Goal: Information Seeking & Learning: Find specific fact

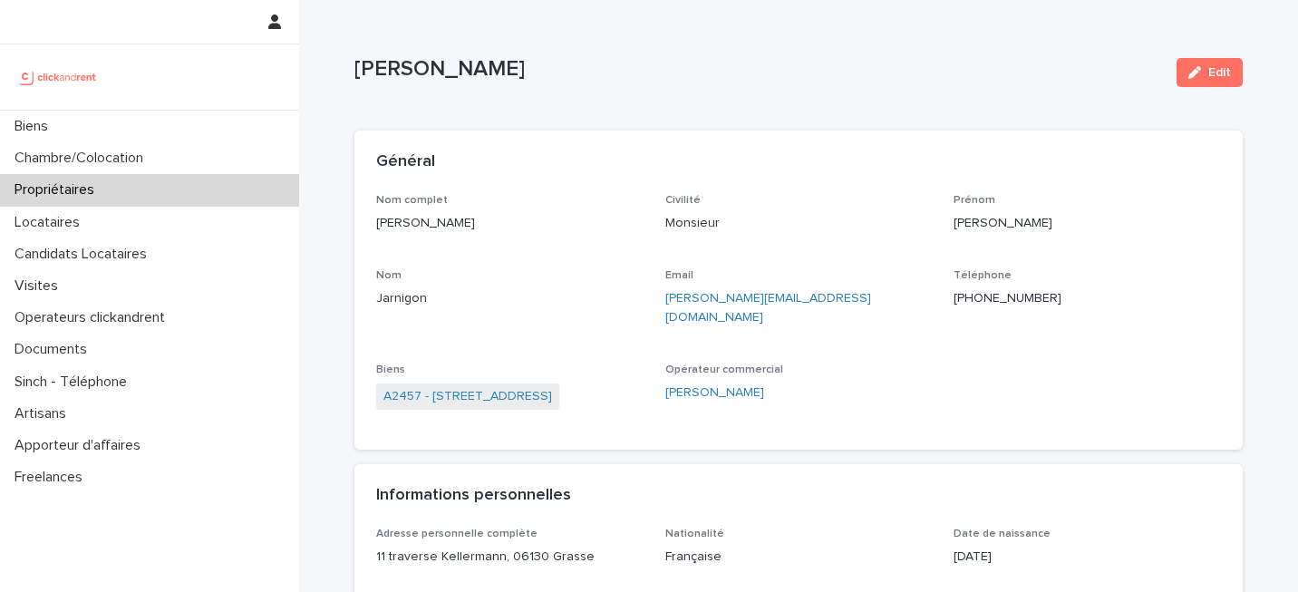
click at [581, 236] on div "Nom complet [PERSON_NAME]" at bounding box center [509, 220] width 267 height 53
click at [487, 387] on link "A2457 - [STREET_ADDRESS]" at bounding box center [467, 396] width 169 height 19
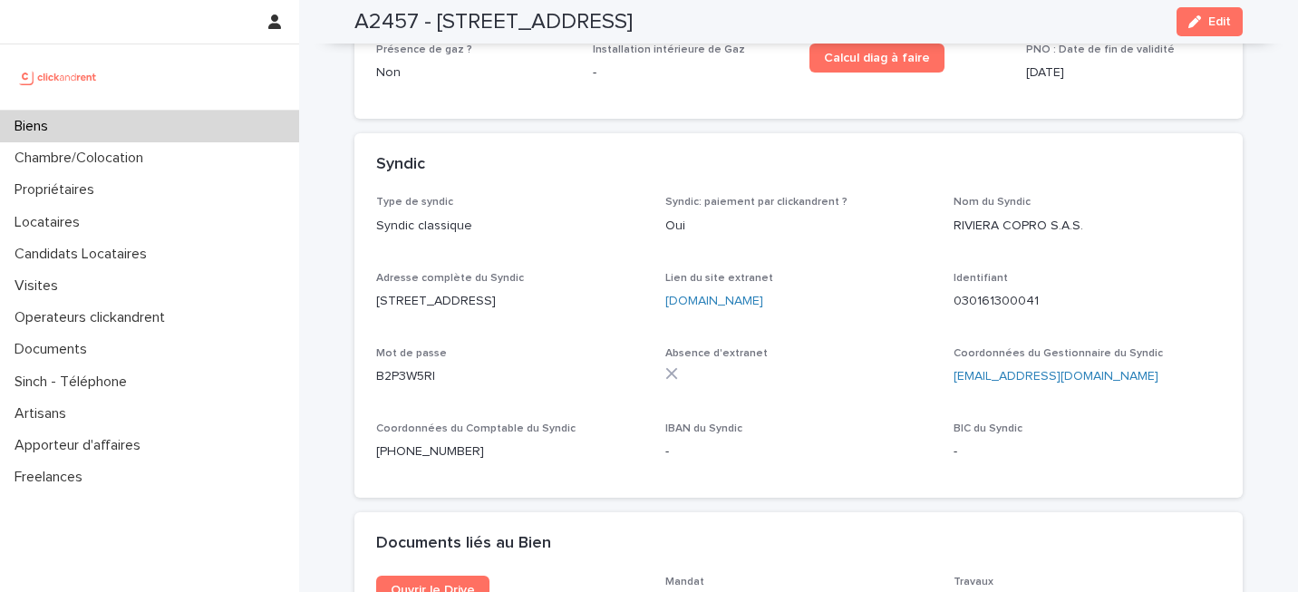
scroll to position [5967, 0]
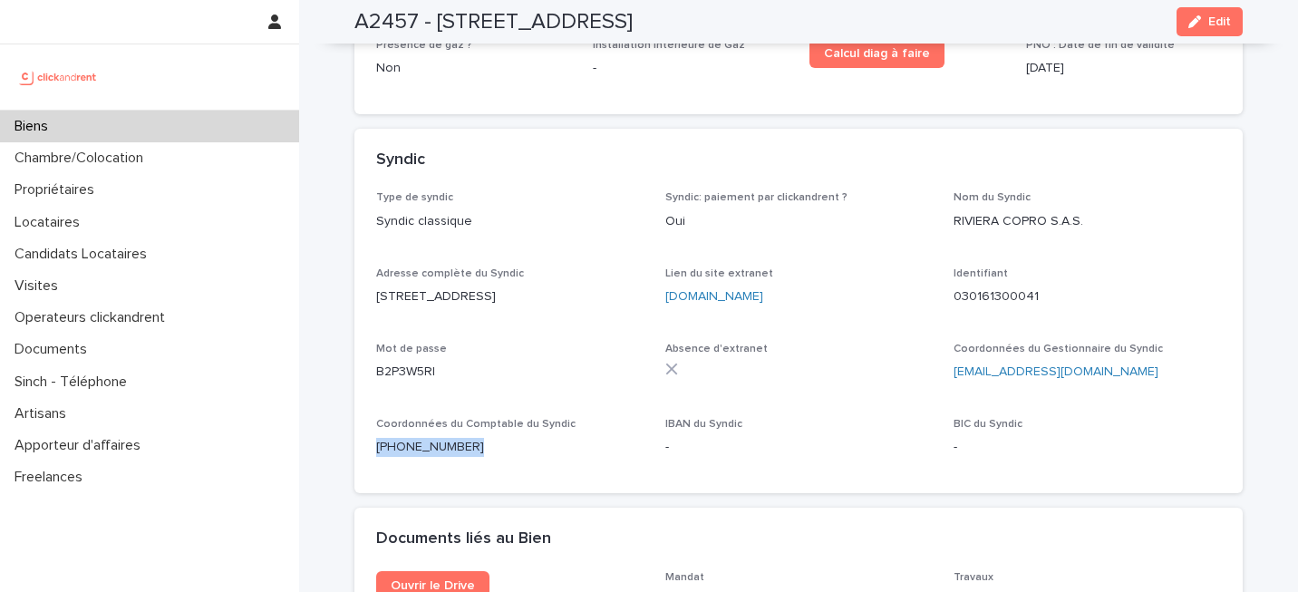
drag, startPoint x: 472, startPoint y: 413, endPoint x: 365, endPoint y: 419, distance: 107.1
click at [365, 419] on div "Type de syndic Syndic classique Syndic: paiement par clickandrent ? Oui Nom du …" at bounding box center [798, 342] width 888 height 302
copy p "[PHONE_NUMBER]"
click at [740, 290] on link "[DOMAIN_NAME]" at bounding box center [714, 296] width 98 height 13
click at [1048, 284] on div "030161300041" at bounding box center [1087, 295] width 267 height 23
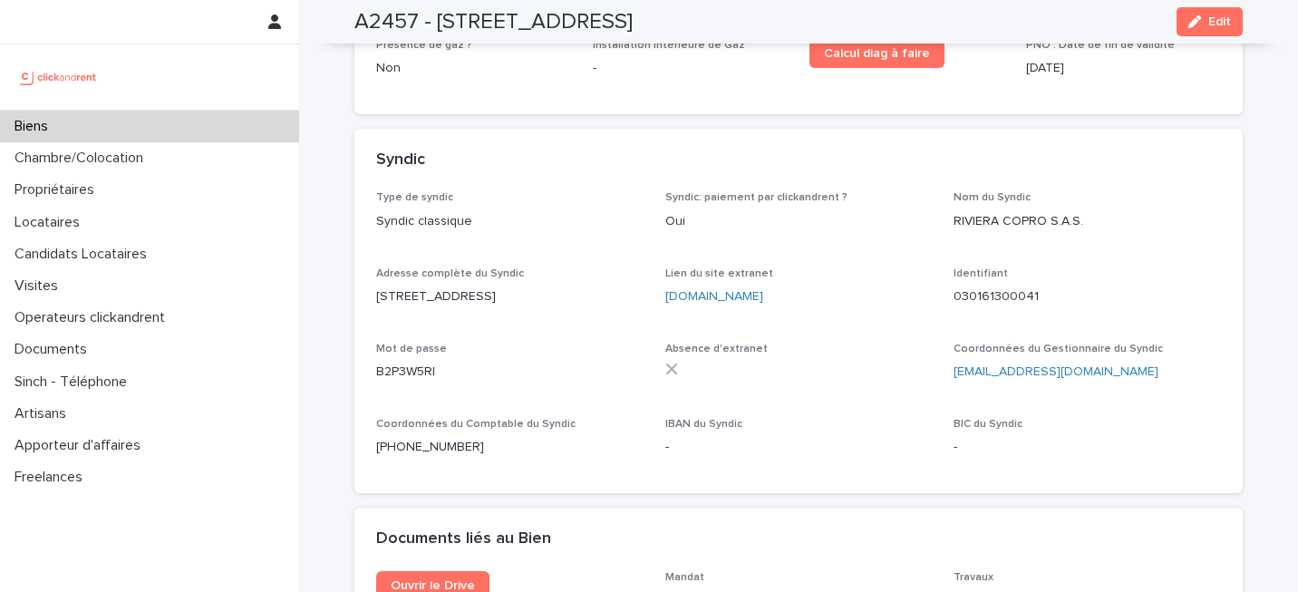
drag, startPoint x: 1051, startPoint y: 259, endPoint x: 935, endPoint y: 259, distance: 116.0
click at [935, 259] on div "Type de syndic Syndic classique Syndic: paiement par clickandrent ? Oui Nom du …" at bounding box center [798, 331] width 845 height 280
click at [955, 287] on p "030161300041" at bounding box center [1087, 296] width 267 height 19
drag, startPoint x: 1065, startPoint y: 266, endPoint x: 946, endPoint y: 266, distance: 118.8
click at [946, 267] on div "Type de syndic Syndic classique Syndic: paiement par clickandrent ? Oui Nom du …" at bounding box center [798, 331] width 845 height 280
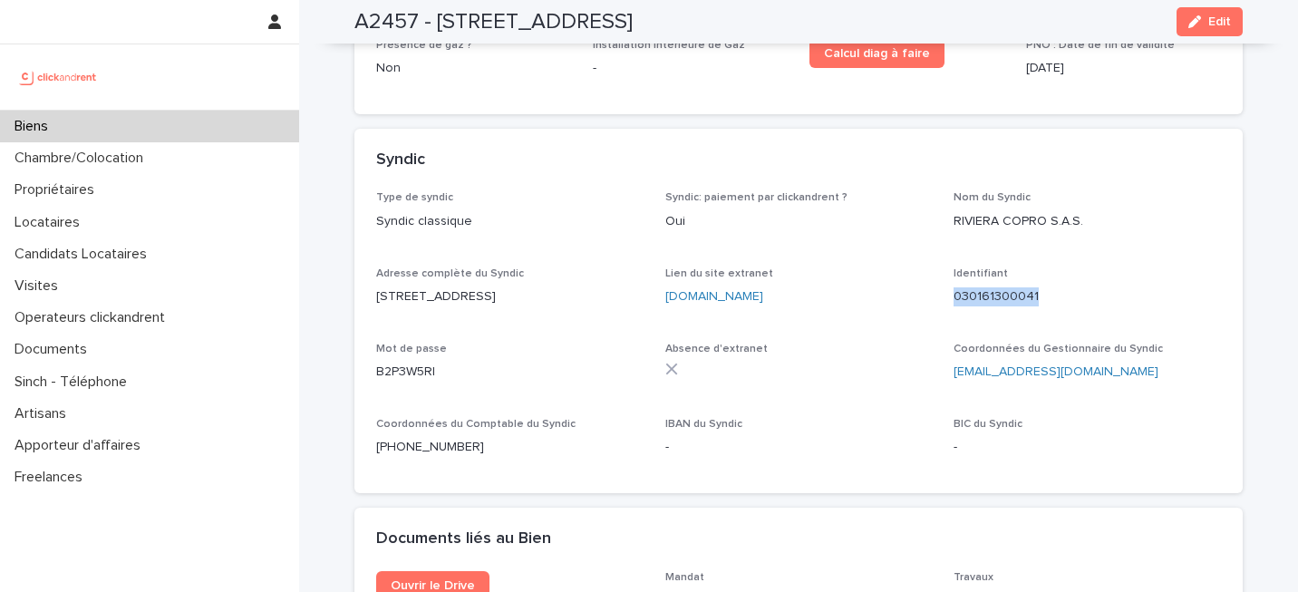
copy p "030161300041"
click at [723, 199] on div "Syndic: paiement par clickandrent ? Oui" at bounding box center [798, 217] width 267 height 53
drag, startPoint x: 438, startPoint y: 345, endPoint x: 359, endPoint y: 345, distance: 78.9
click at [359, 345] on div "Type de syndic Syndic classique Syndic: paiement par clickandrent ? Oui Nom du …" at bounding box center [798, 342] width 888 height 302
copy p "B2P3W5RI"
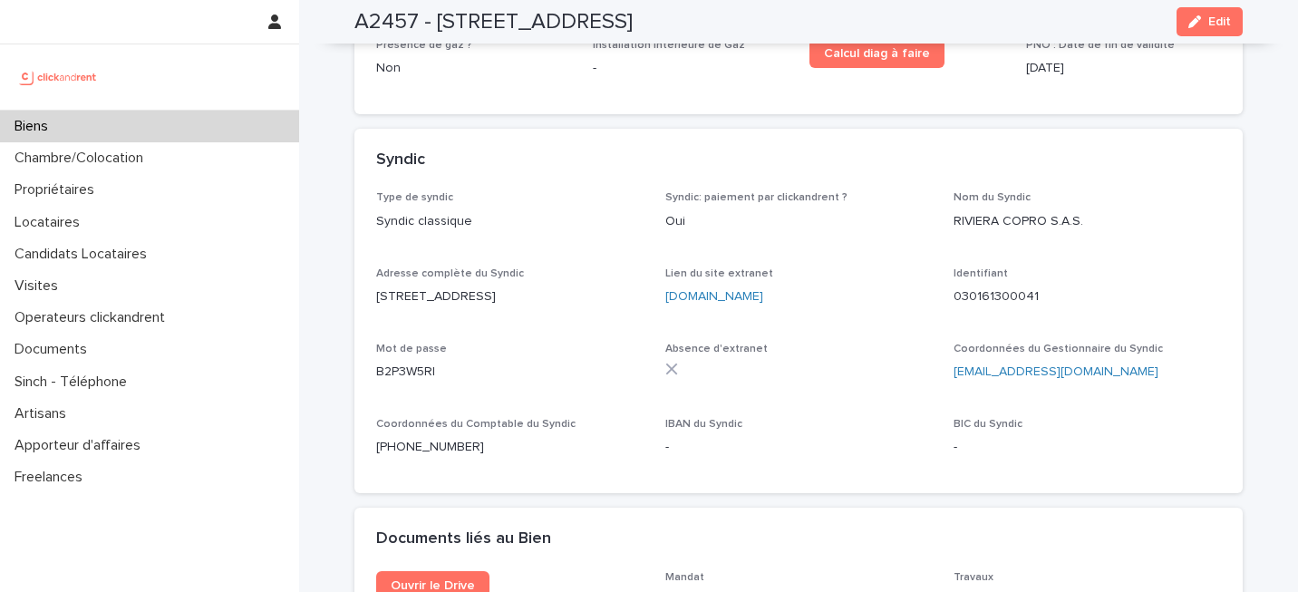
click at [796, 267] on div "Lien du site extranet [DOMAIN_NAME]" at bounding box center [798, 293] width 267 height 53
click at [882, 150] on div "Syndic" at bounding box center [795, 160] width 838 height 20
drag, startPoint x: 1117, startPoint y: 342, endPoint x: 953, endPoint y: 346, distance: 164.1
click at [954, 363] on p "[EMAIL_ADDRESS][DOMAIN_NAME]" at bounding box center [1087, 372] width 267 height 19
copy link "[EMAIL_ADDRESS][DOMAIN_NAME]"
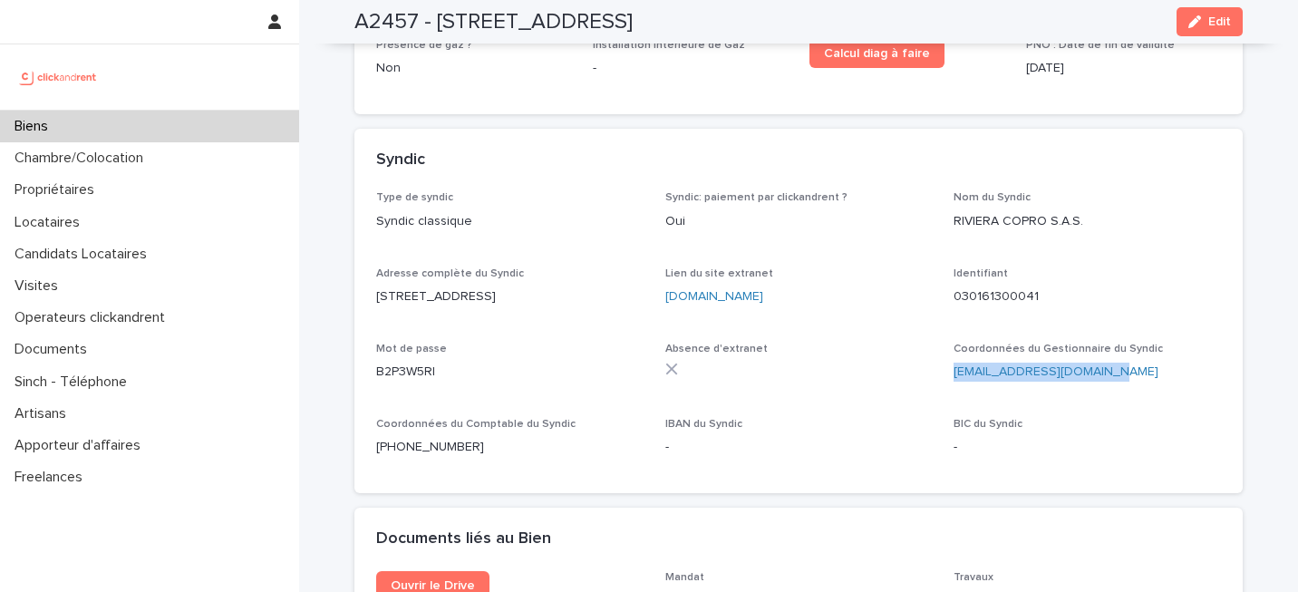
copy h2 "[STREET_ADDRESS]"
drag, startPoint x: 429, startPoint y: 27, endPoint x: 780, endPoint y: 20, distance: 350.9
click at [633, 20] on h2 "A2457 - [STREET_ADDRESS]" at bounding box center [493, 22] width 278 height 26
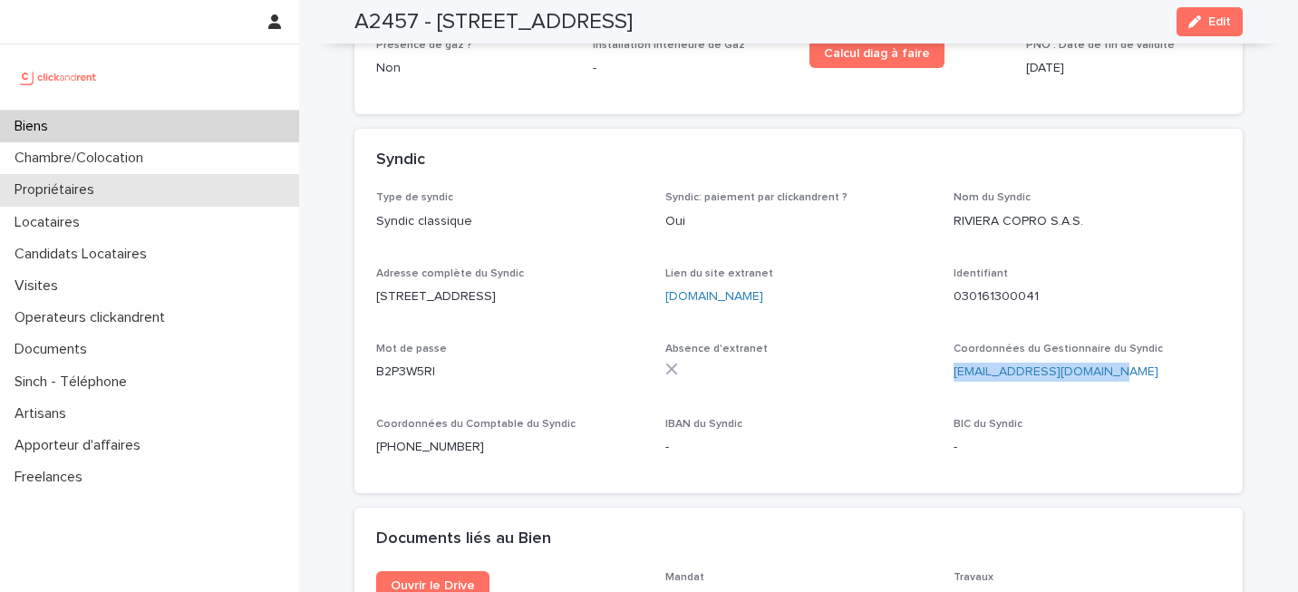
click at [166, 182] on div "Propriétaires" at bounding box center [149, 190] width 299 height 32
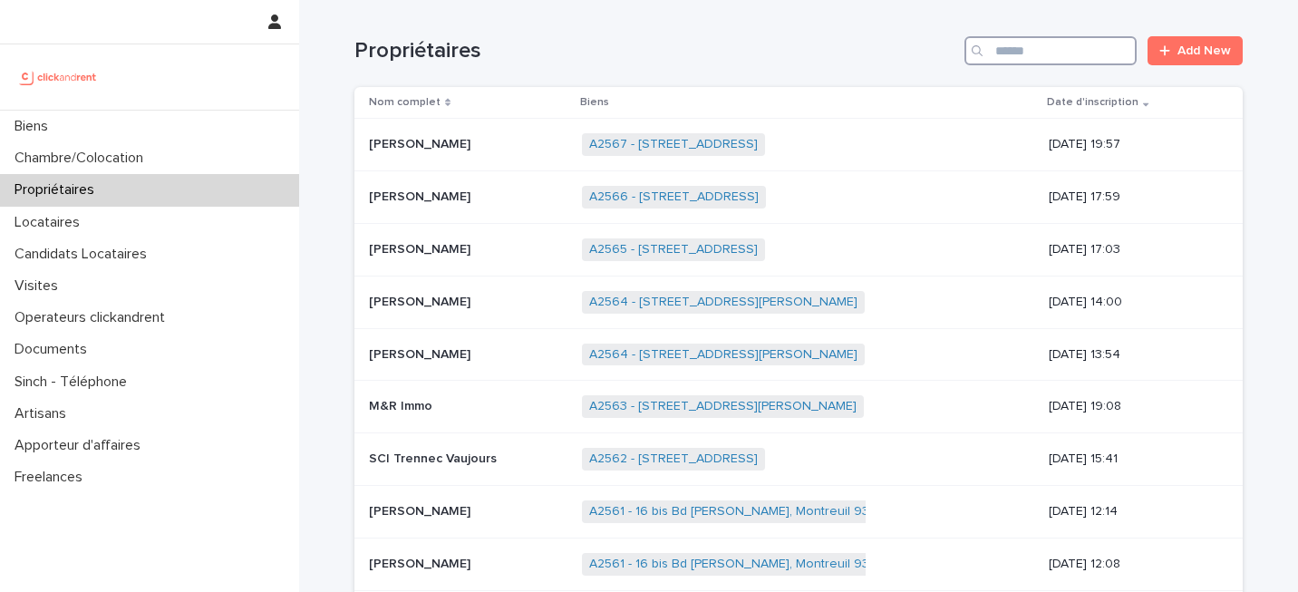
click at [1004, 57] on input "Search" at bounding box center [1051, 50] width 172 height 29
paste input "********"
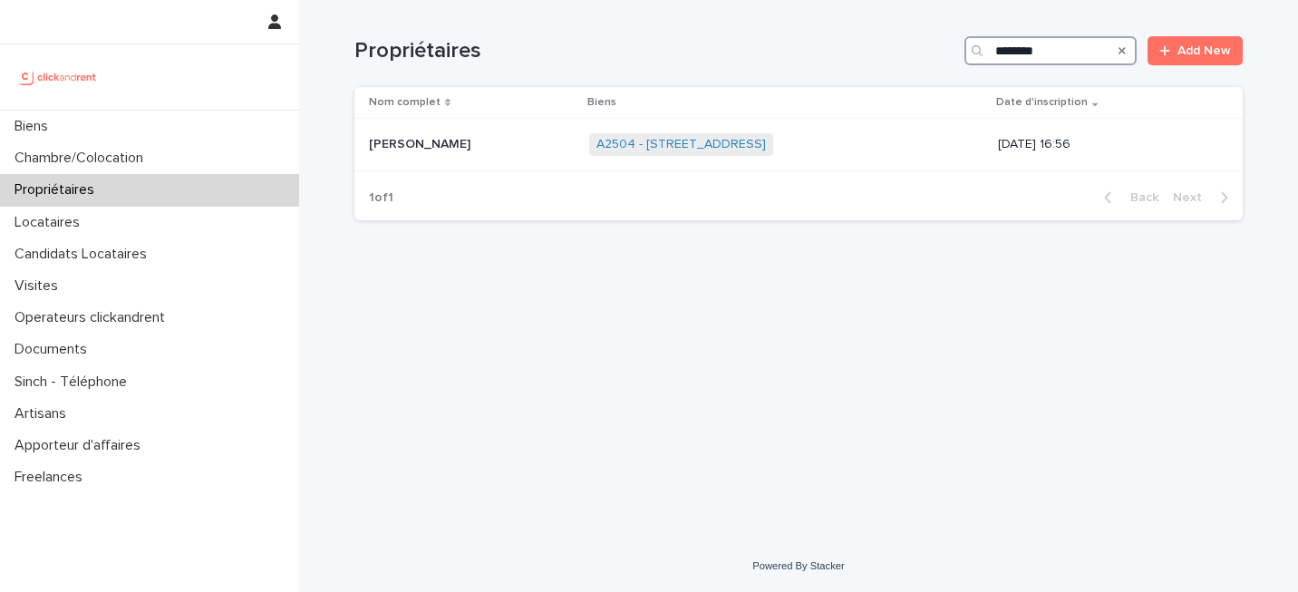
type input "********"
click at [831, 154] on div "A2504 - [STREET_ADDRESS] + 0" at bounding box center [740, 144] width 302 height 23
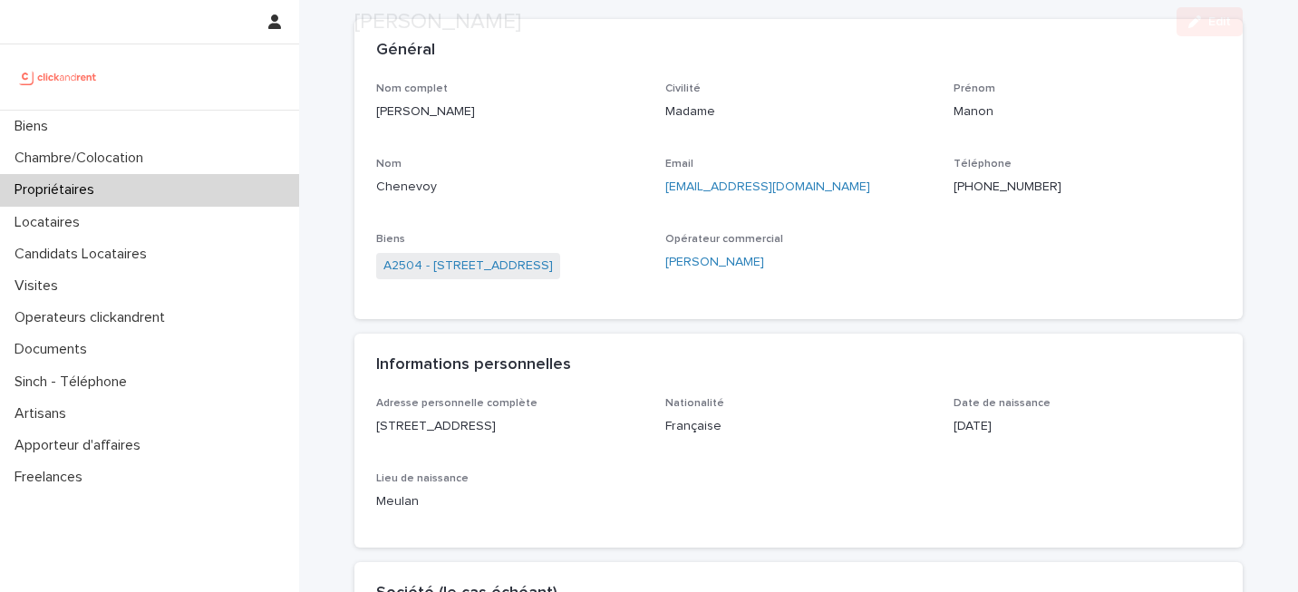
scroll to position [122, 0]
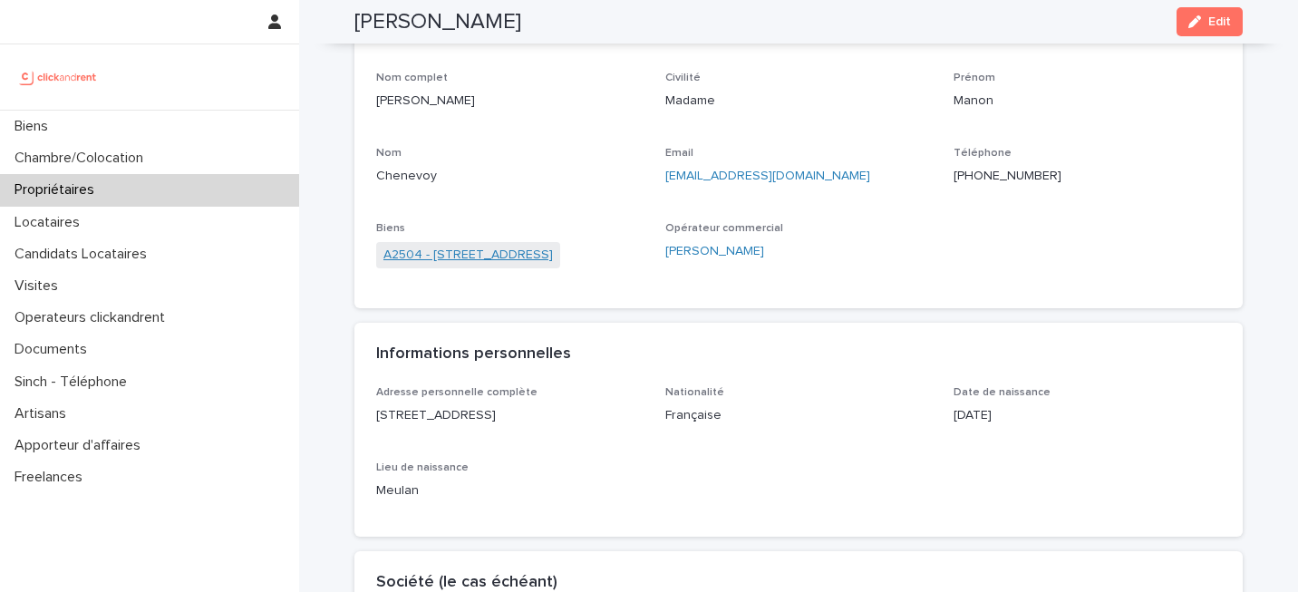
click at [553, 260] on link "A2504 - [STREET_ADDRESS]" at bounding box center [468, 255] width 170 height 19
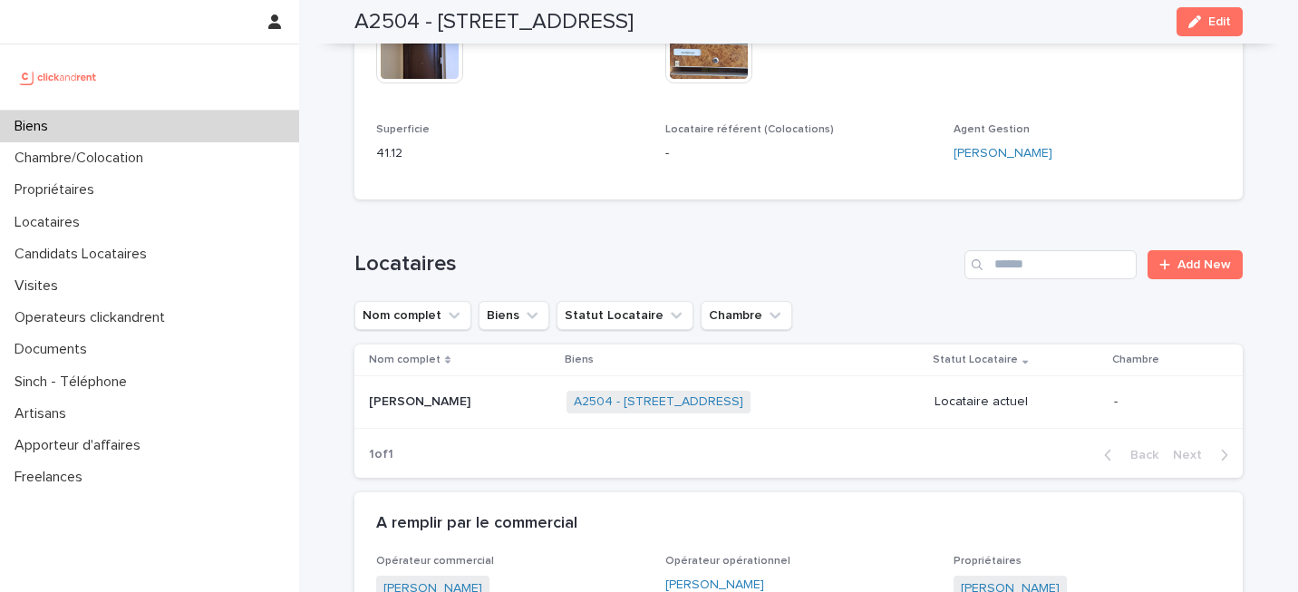
scroll to position [1113, 0]
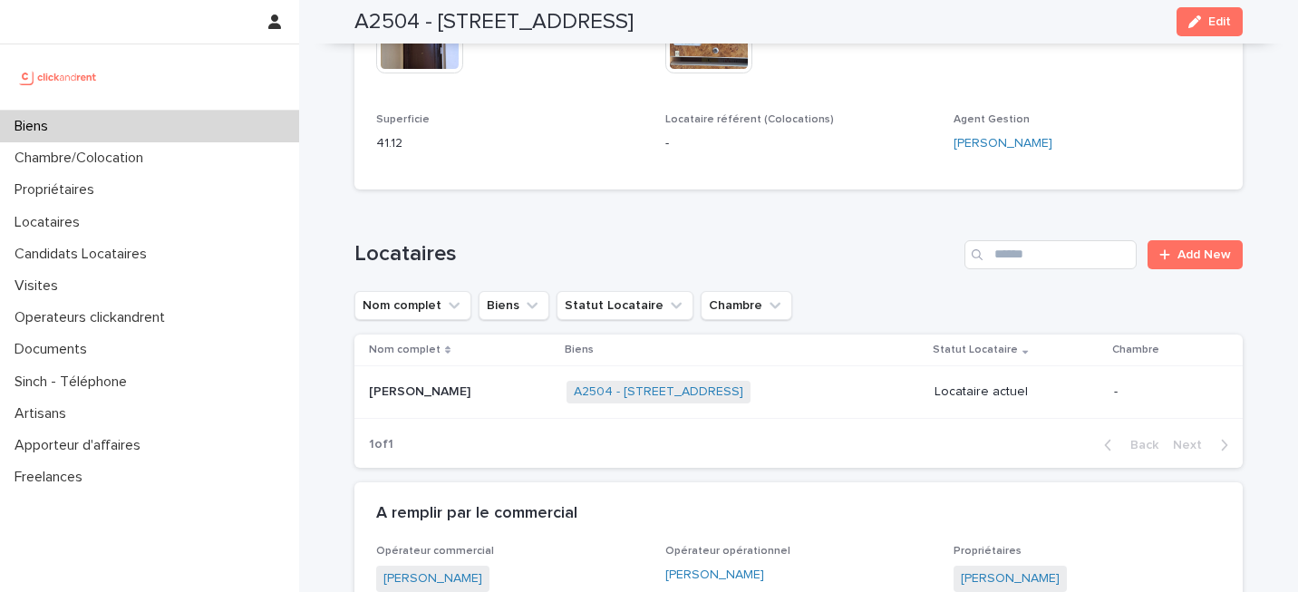
click at [516, 384] on p at bounding box center [460, 391] width 183 height 15
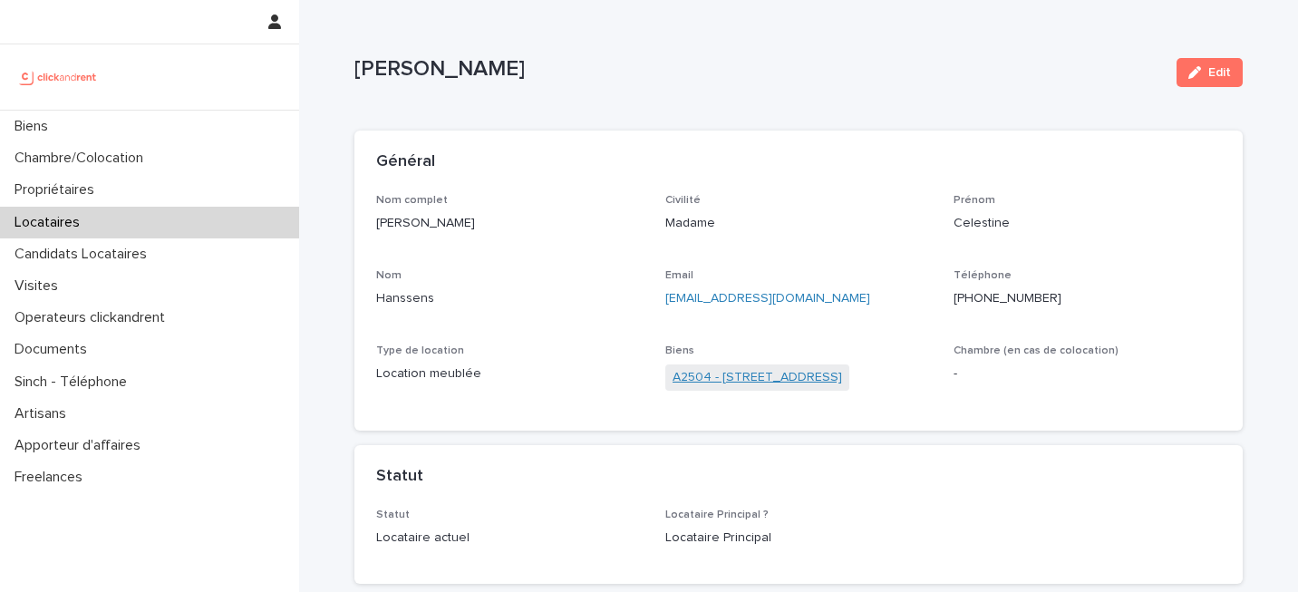
click at [798, 369] on link "A2504 - [STREET_ADDRESS]" at bounding box center [758, 377] width 170 height 19
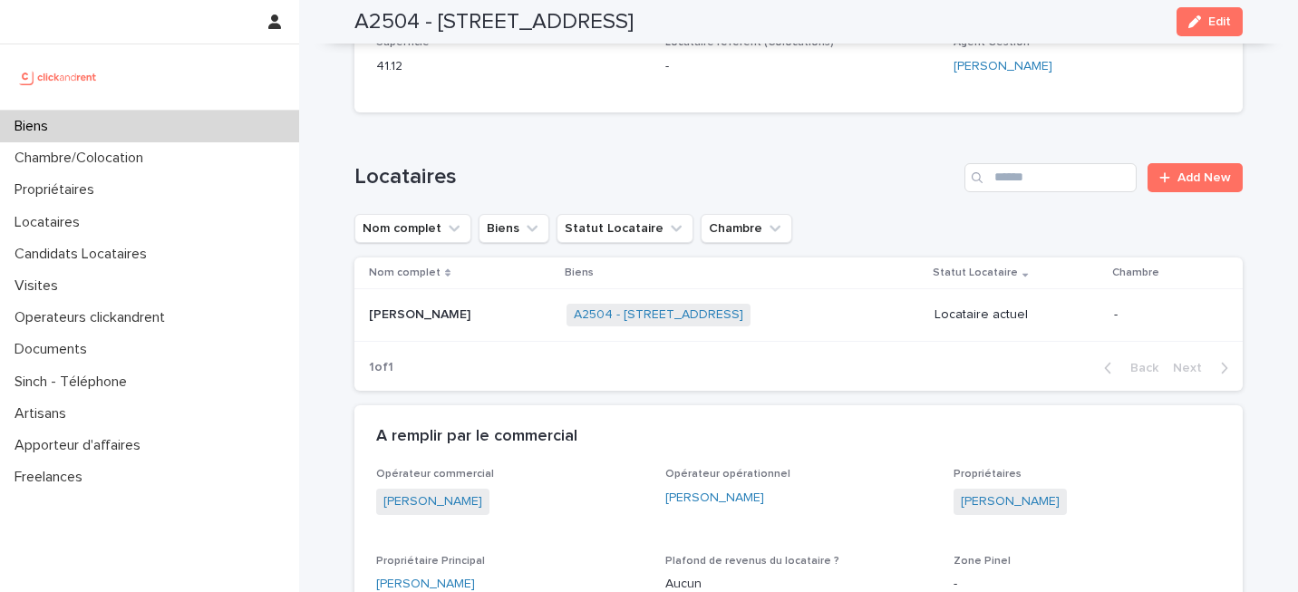
scroll to position [1201, 0]
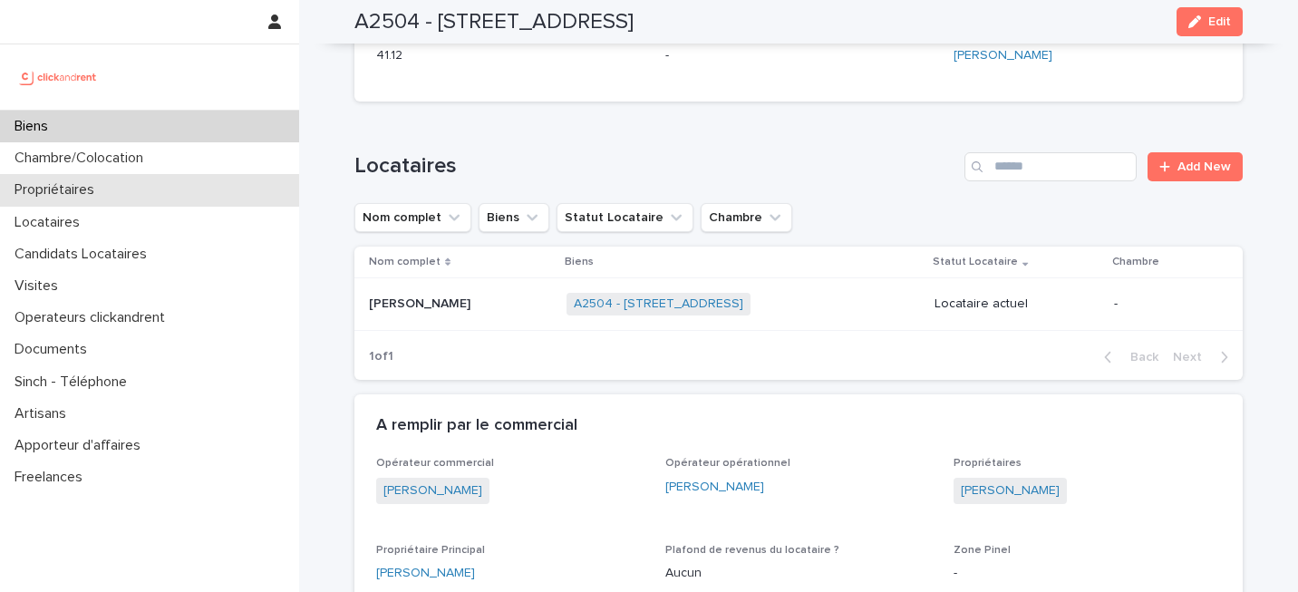
click at [147, 194] on div "Propriétaires" at bounding box center [149, 190] width 299 height 32
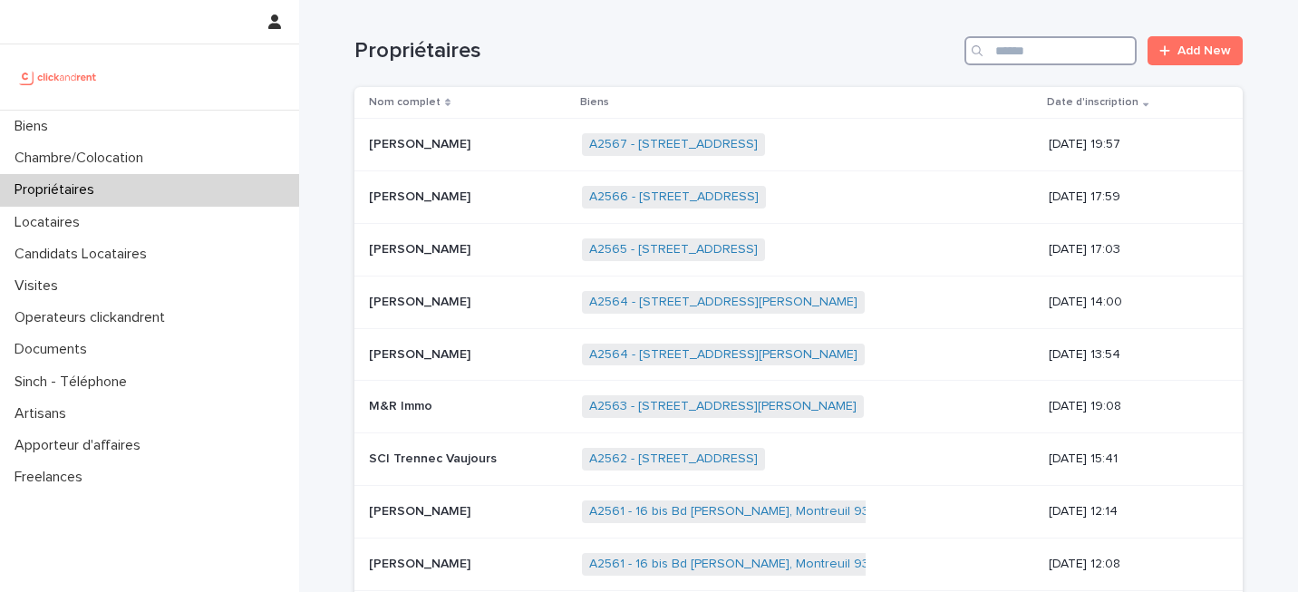
click at [1061, 50] on input "Search" at bounding box center [1051, 50] width 172 height 29
paste input "********"
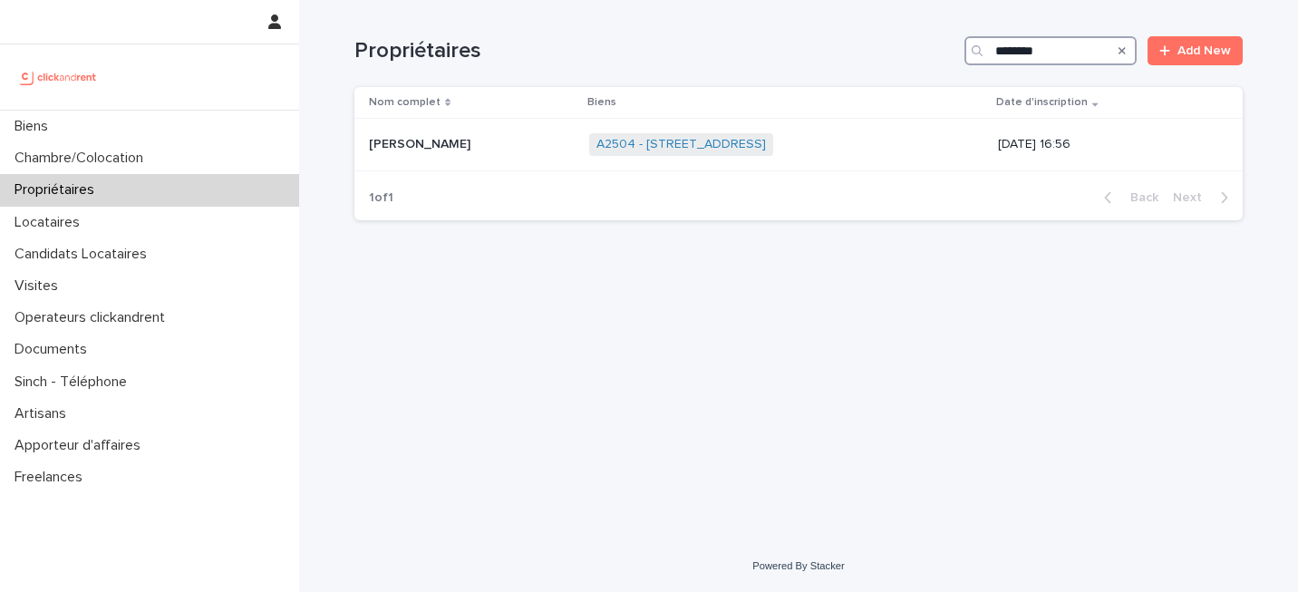
type input "********"
click at [478, 143] on p at bounding box center [472, 144] width 206 height 15
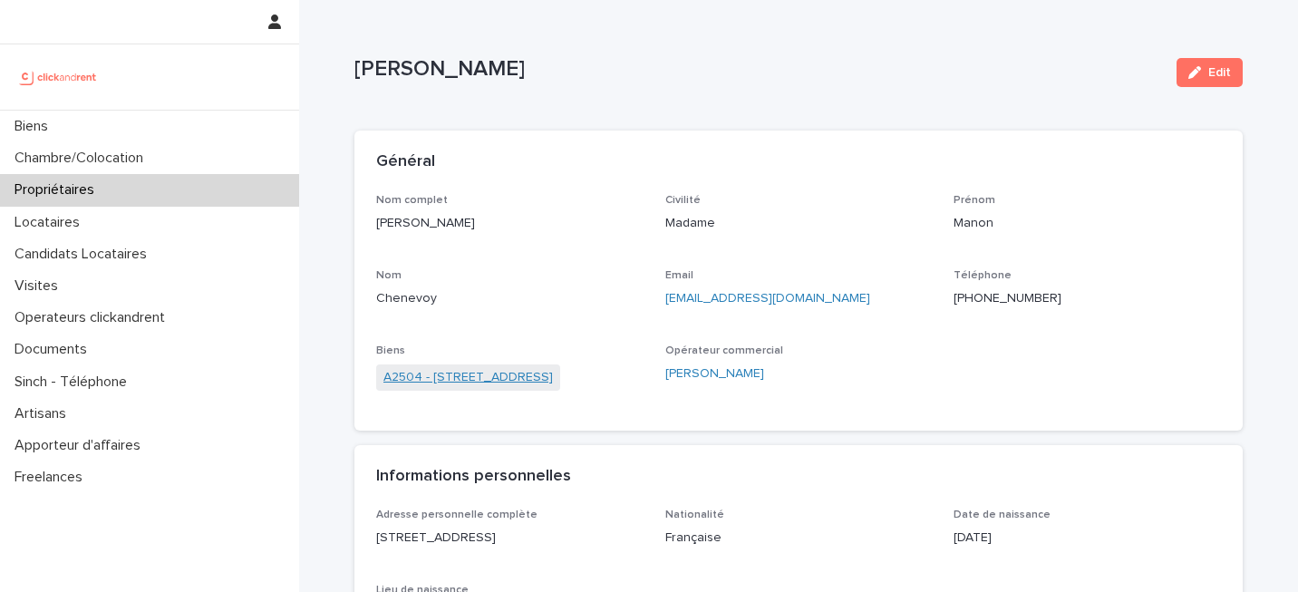
click at [553, 372] on link "A2504 - [STREET_ADDRESS]" at bounding box center [468, 377] width 170 height 19
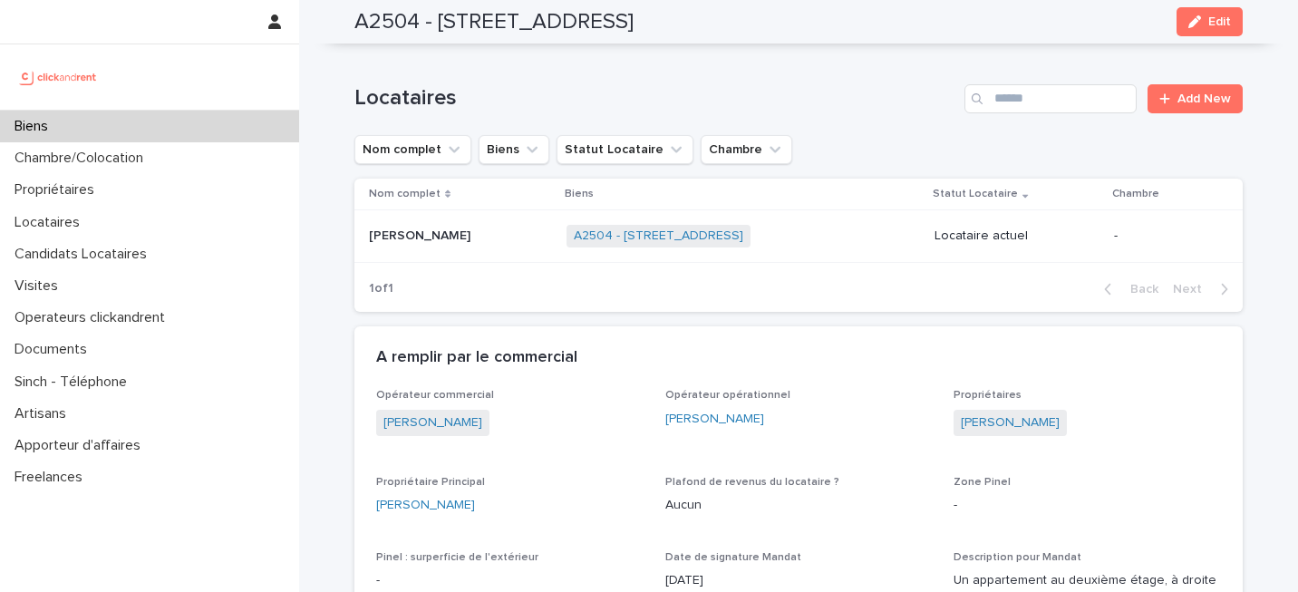
scroll to position [1272, 0]
click at [855, 215] on div "A2504 - [STREET_ADDRESS] + 0" at bounding box center [744, 233] width 354 height 37
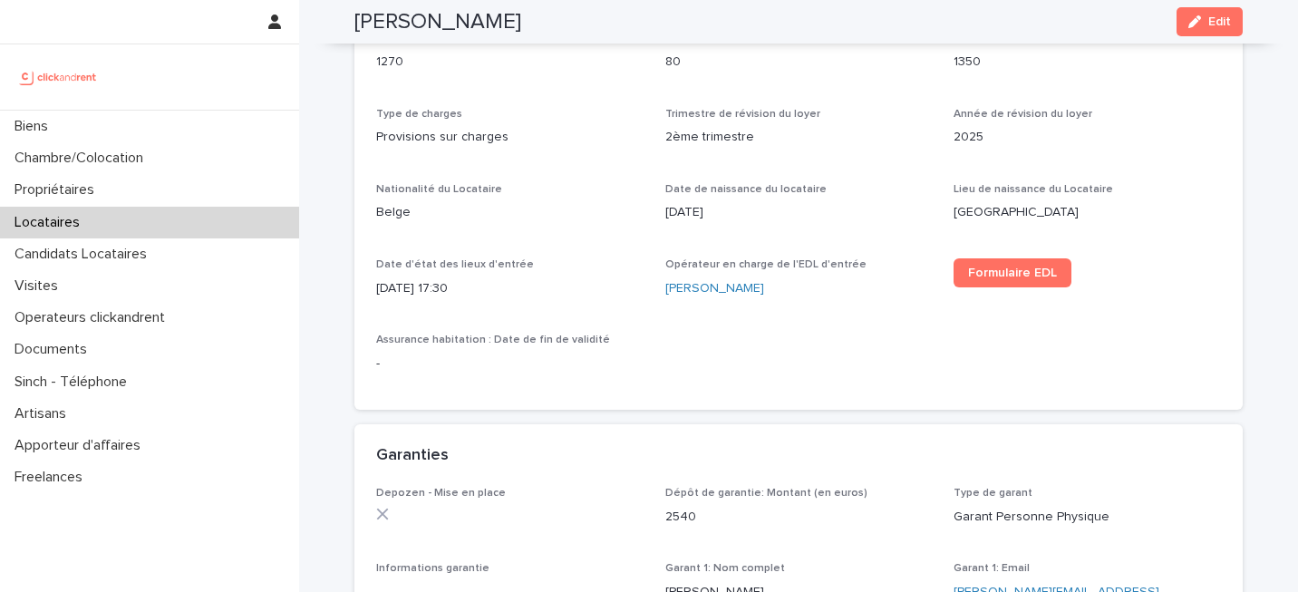
scroll to position [716, 0]
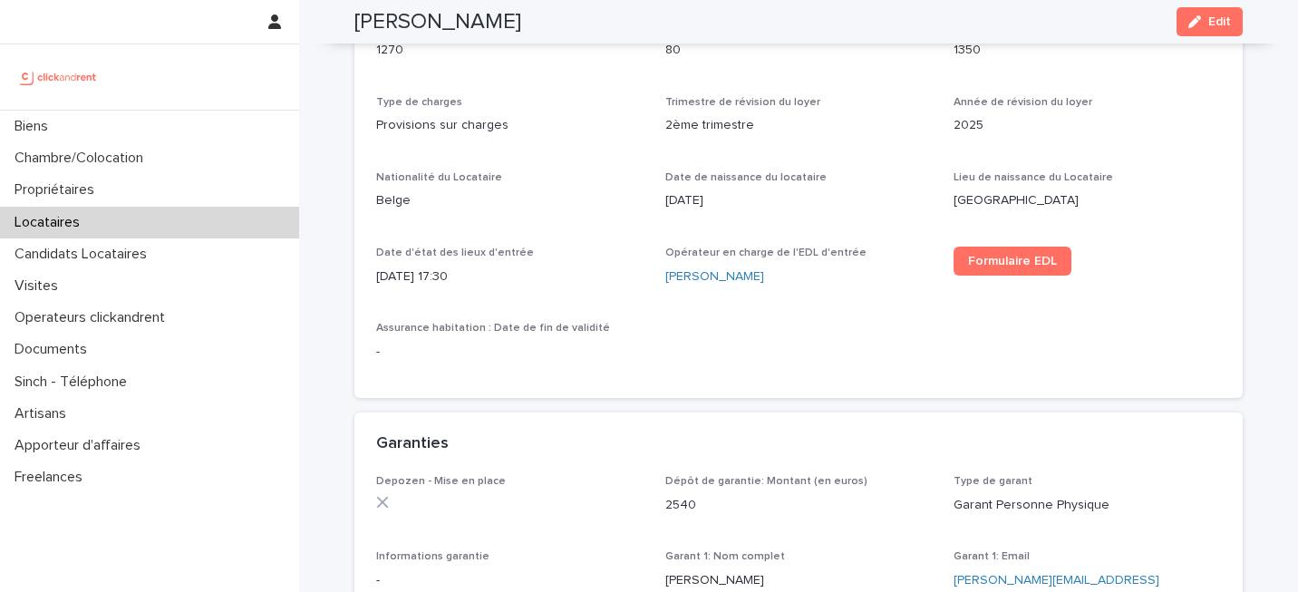
drag, startPoint x: 437, startPoint y: 276, endPoint x: 475, endPoint y: 276, distance: 38.1
click at [477, 276] on p "[DATE] 17:30" at bounding box center [509, 276] width 267 height 19
click at [578, 219] on div "Nationalité du Locataire Belge" at bounding box center [509, 197] width 267 height 53
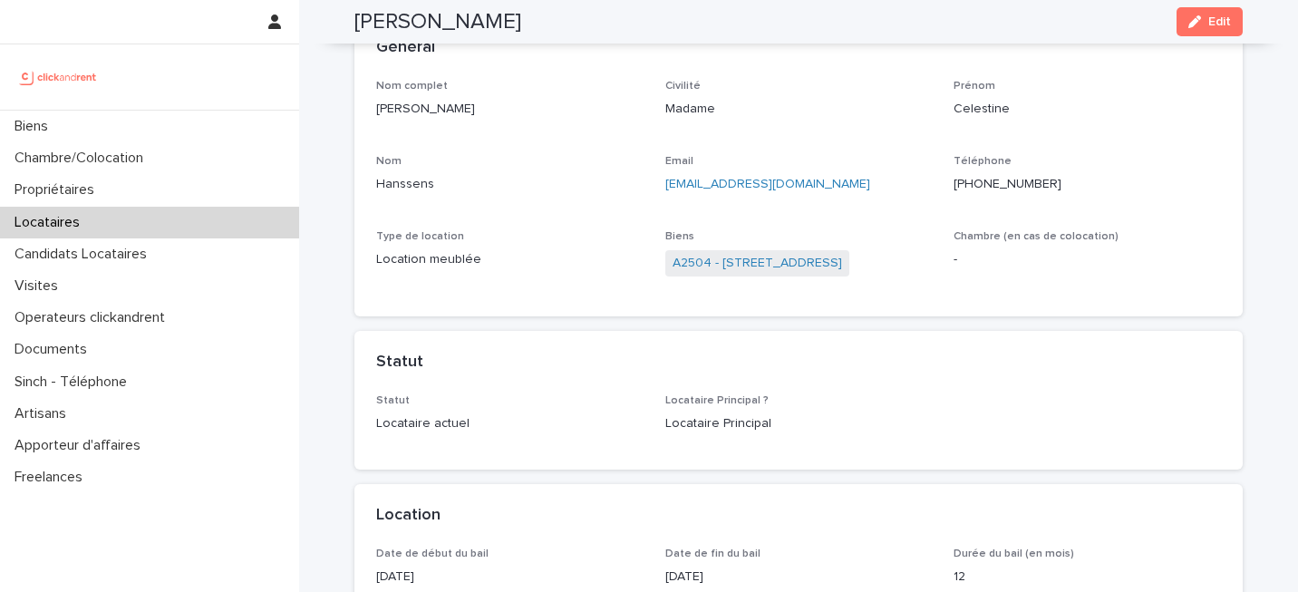
scroll to position [0, 0]
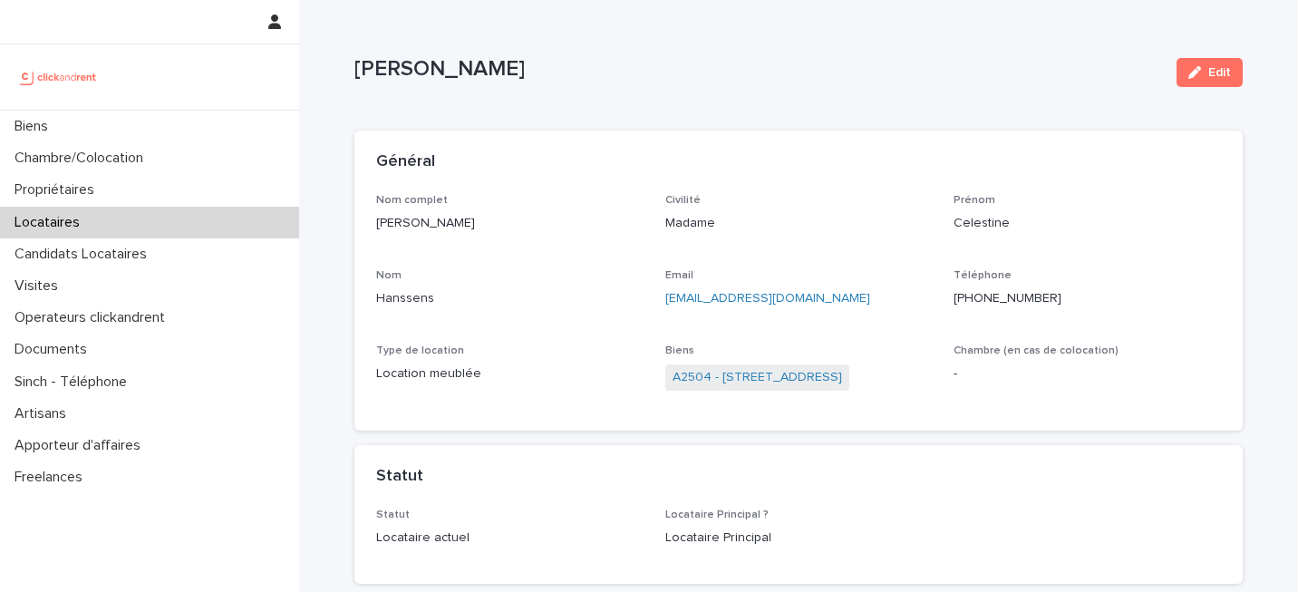
click at [701, 323] on div "Nom complet [PERSON_NAME] Civilité Madame [PERSON_NAME] [PERSON_NAME] Email [EM…" at bounding box center [798, 302] width 845 height 216
click at [721, 378] on link "A2504 - [STREET_ADDRESS]" at bounding box center [758, 377] width 170 height 19
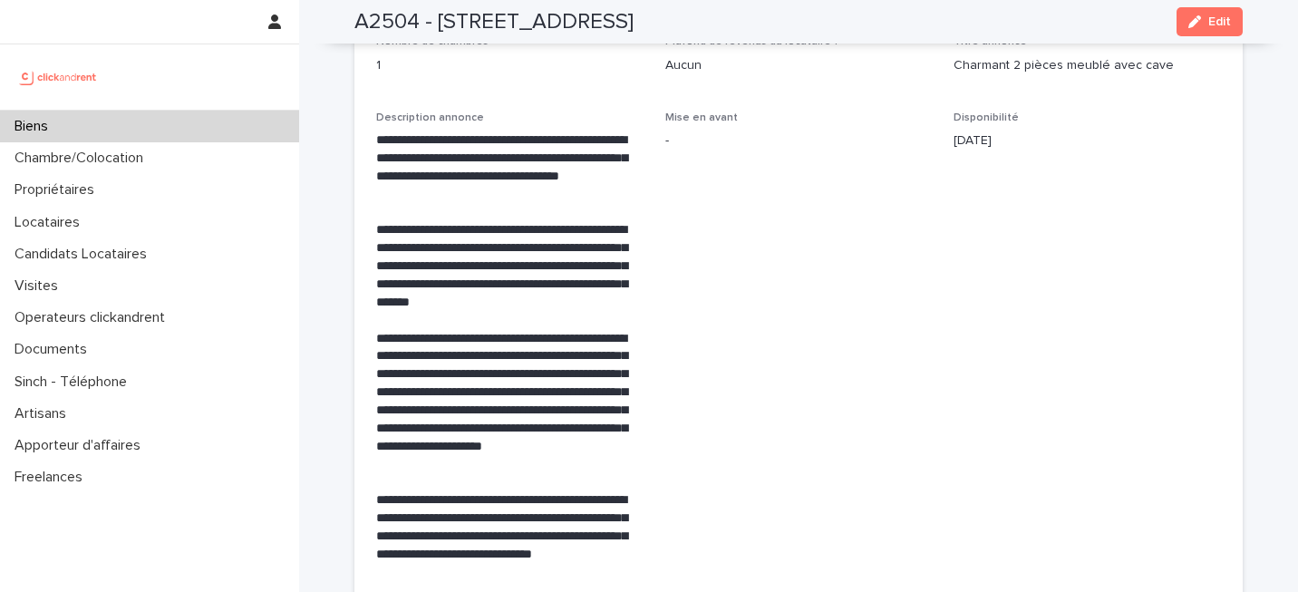
scroll to position [3846, 0]
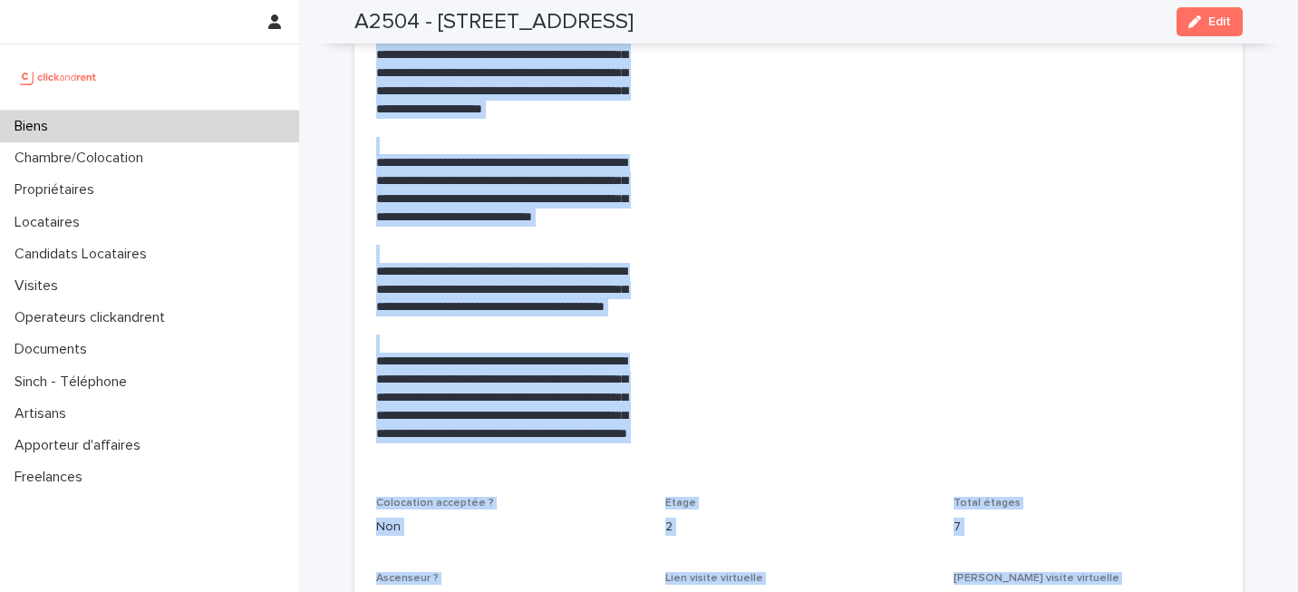
scroll to position [4251, 0]
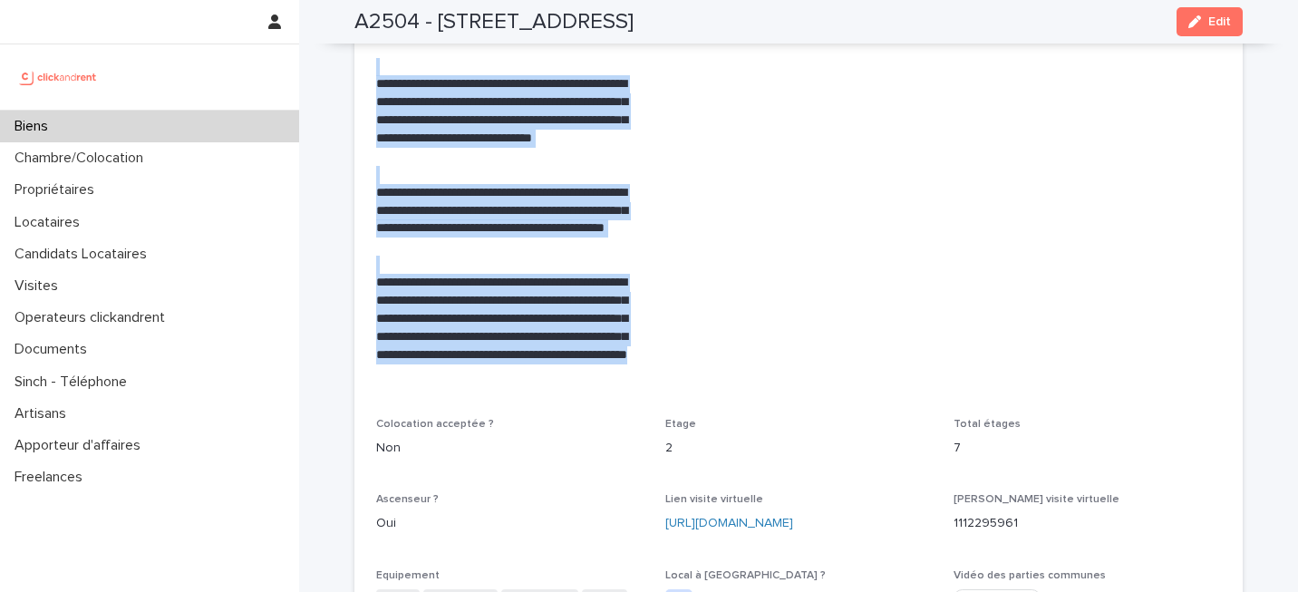
drag, startPoint x: 377, startPoint y: 100, endPoint x: 618, endPoint y: 347, distance: 345.5
click at [620, 350] on div "**********" at bounding box center [509, 48] width 267 height 666
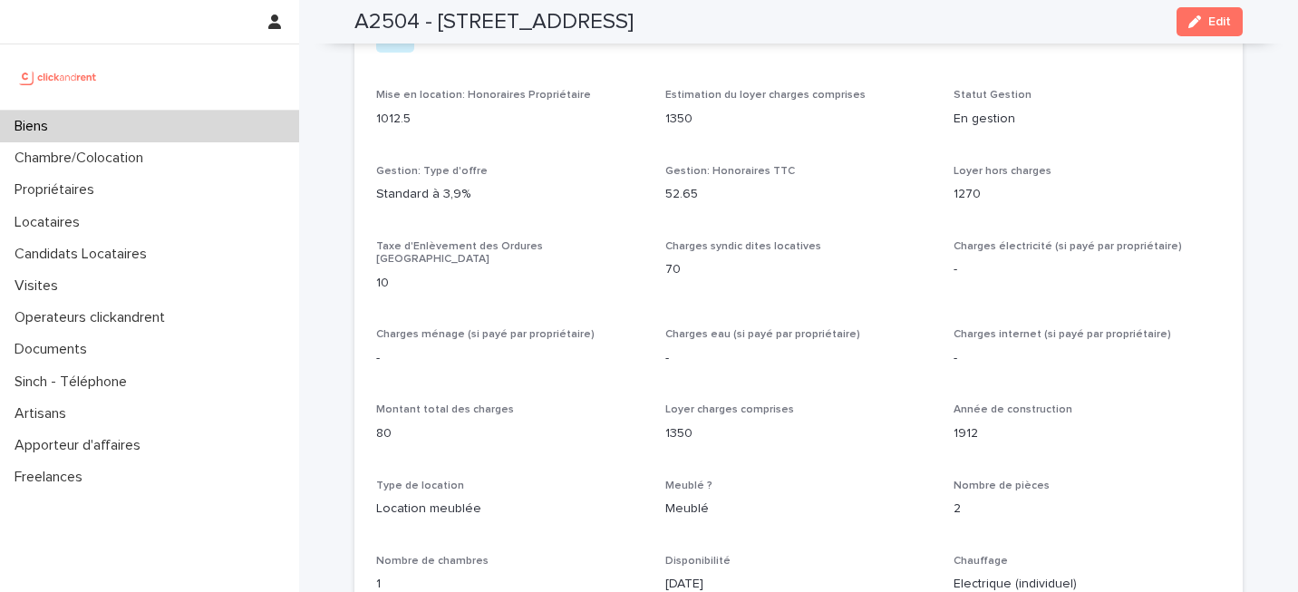
scroll to position [1937, 0]
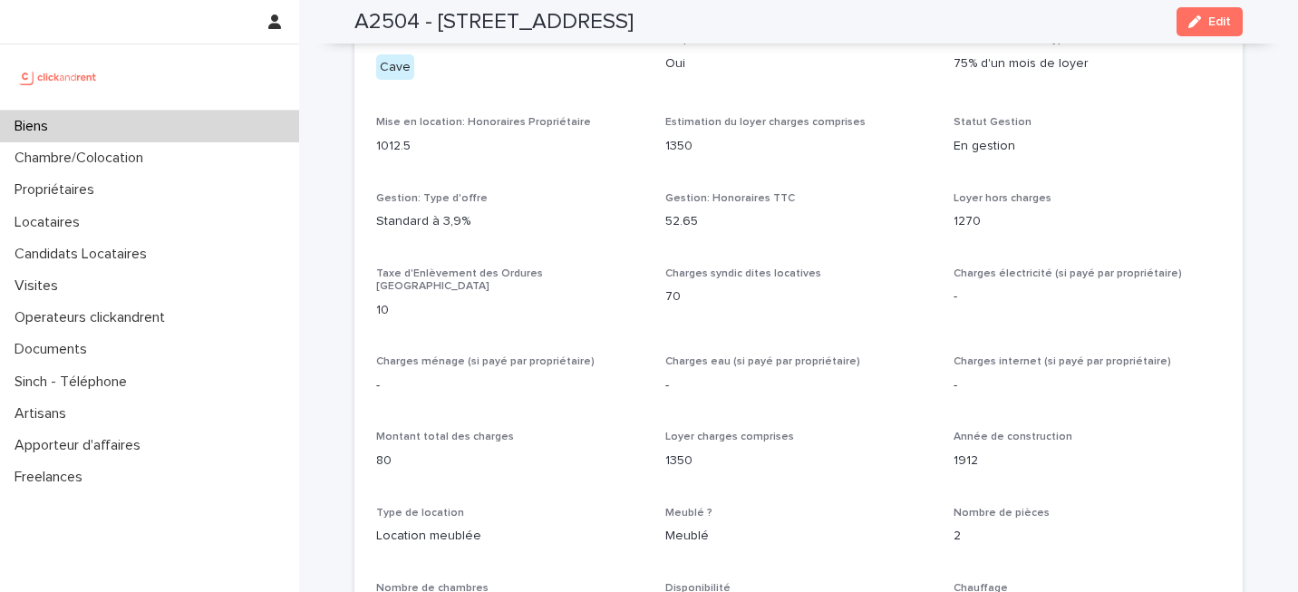
click at [631, 137] on p "1012.5" at bounding box center [509, 146] width 267 height 19
click at [628, 137] on p "1012.5" at bounding box center [509, 146] width 267 height 19
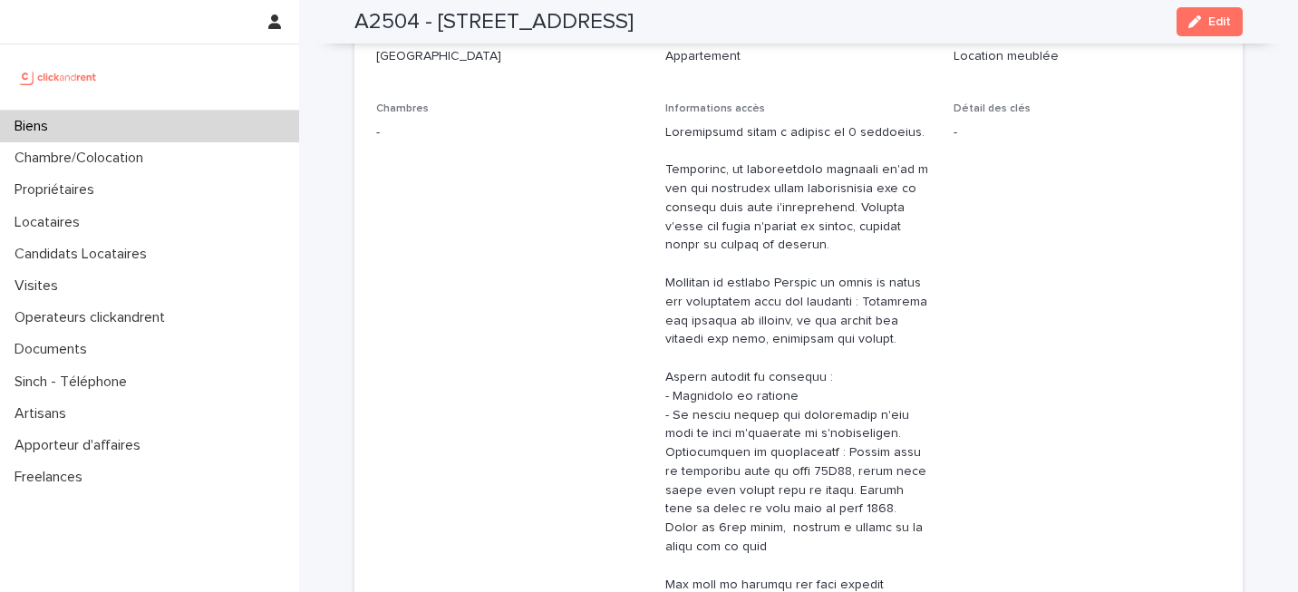
scroll to position [305, 0]
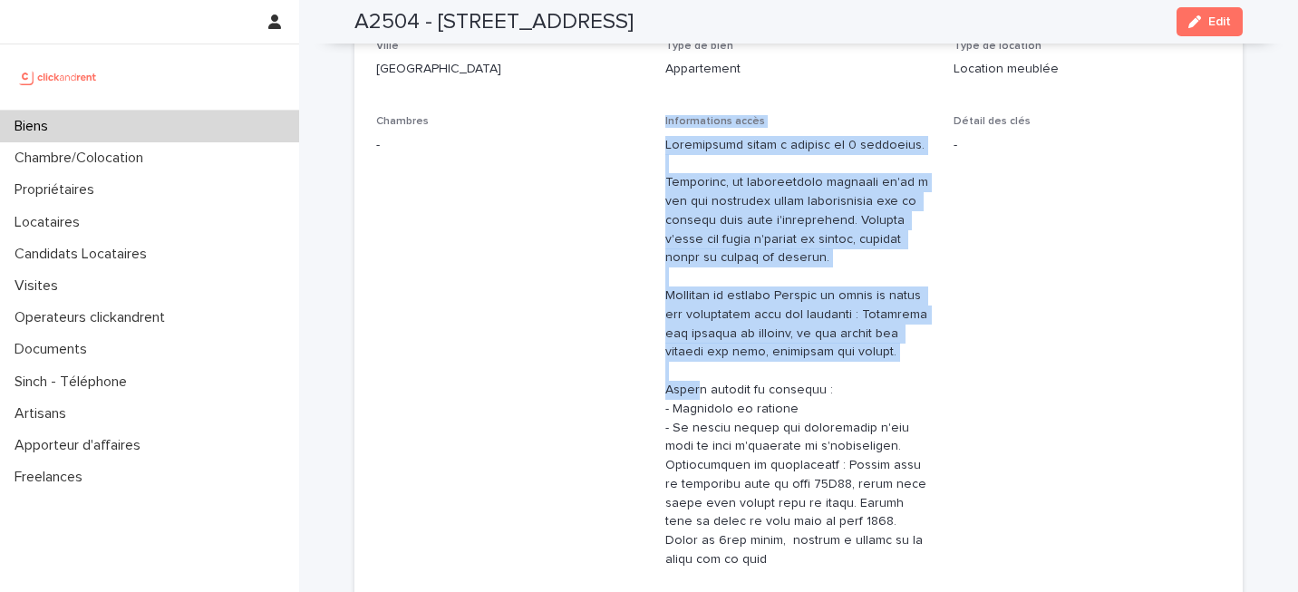
drag, startPoint x: 662, startPoint y: 121, endPoint x: 697, endPoint y: 395, distance: 276.0
click at [696, 395] on div "Numéro de mandat A2504 Numéro 2504 Statut Mise en Location En location Statut G…" at bounding box center [798, 432] width 845 height 1087
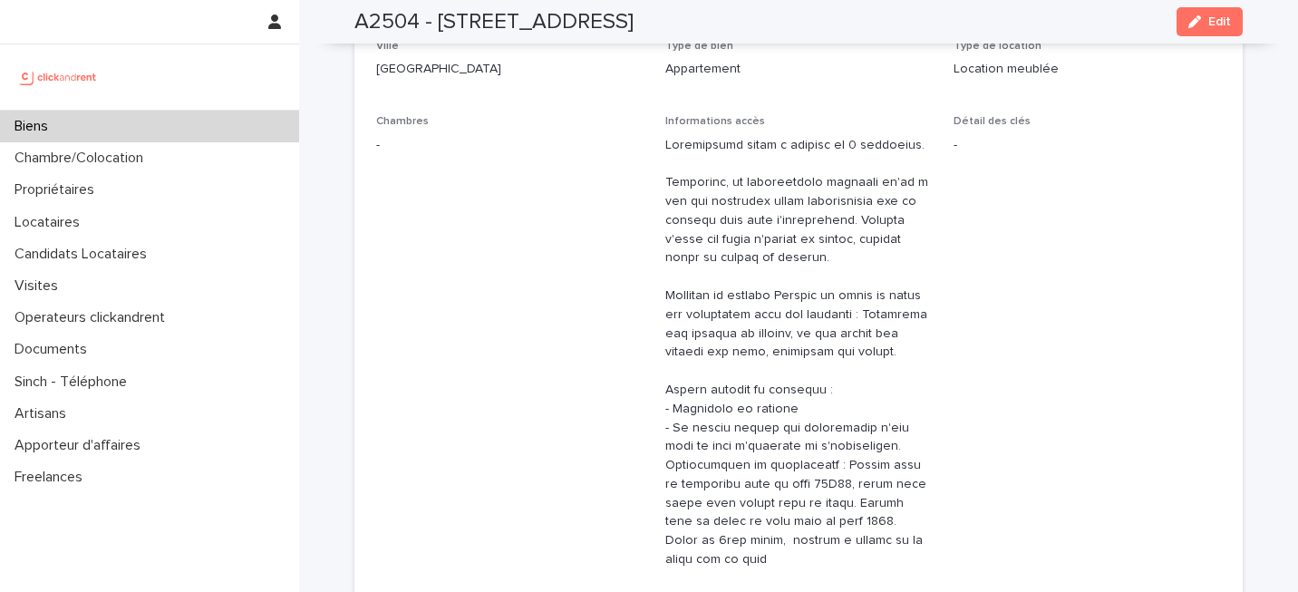
click at [720, 346] on p at bounding box center [798, 438] width 267 height 604
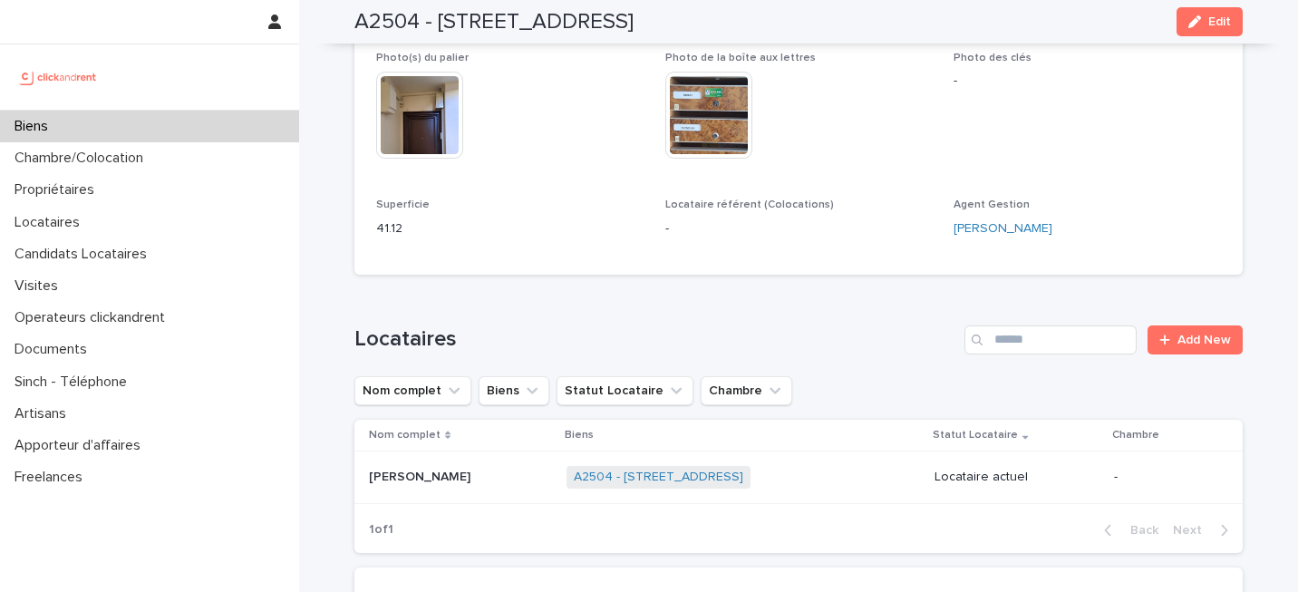
scroll to position [1033, 0]
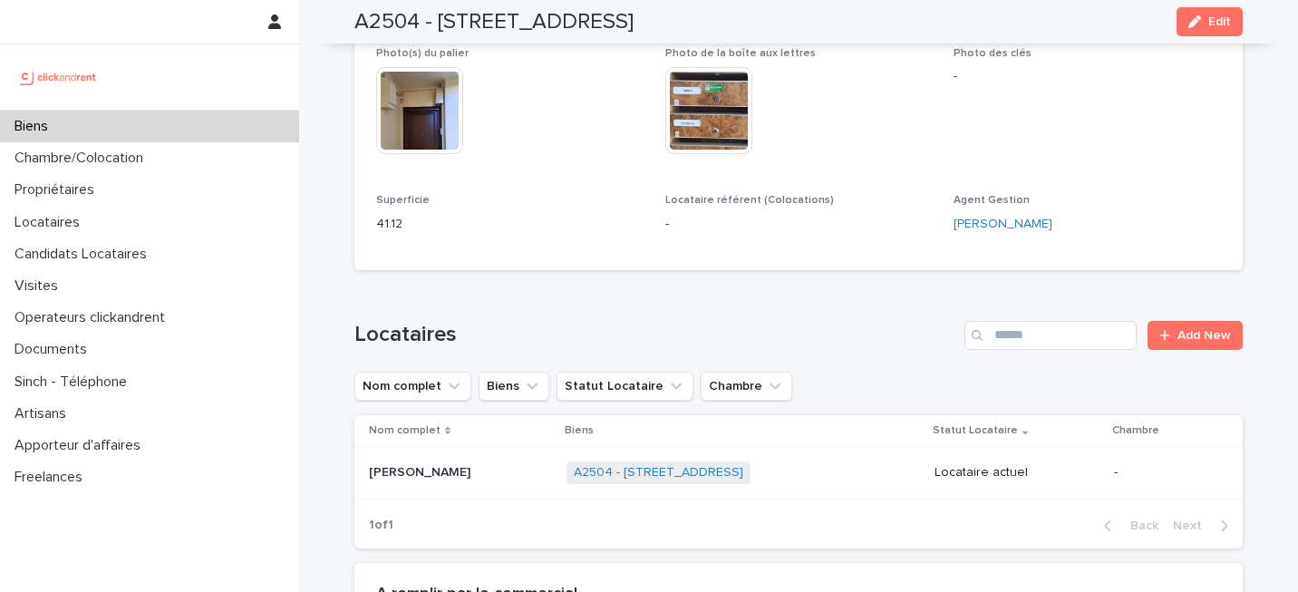
click at [548, 447] on td "[PERSON_NAME] [PERSON_NAME]" at bounding box center [456, 473] width 205 height 53
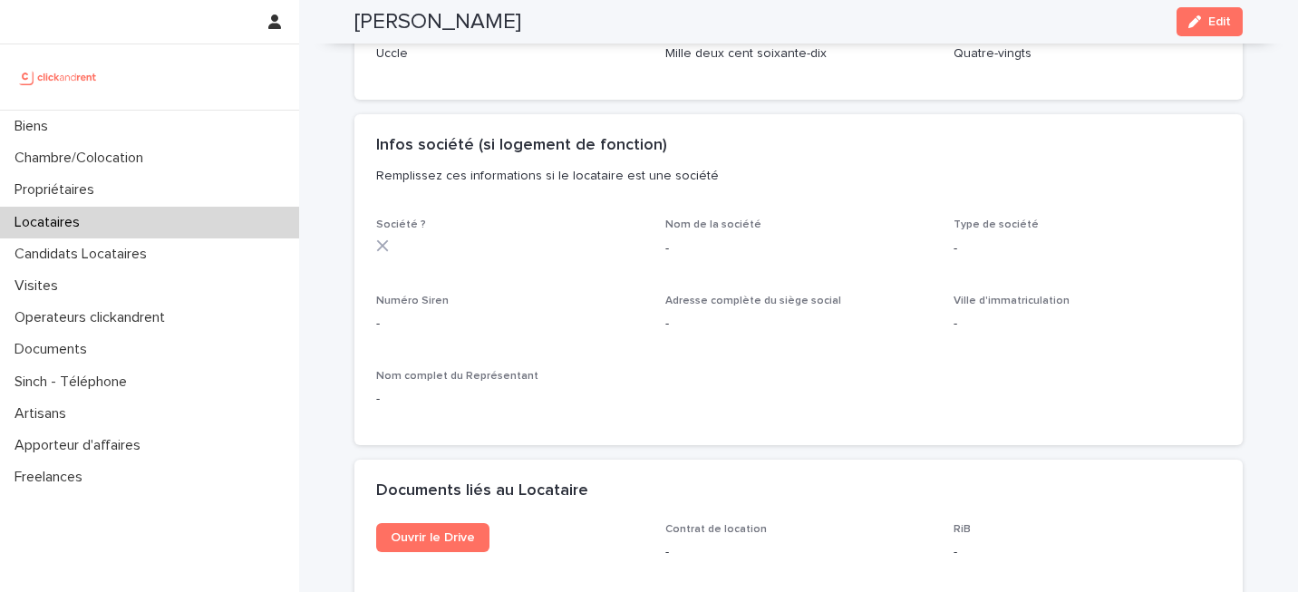
scroll to position [1628, 0]
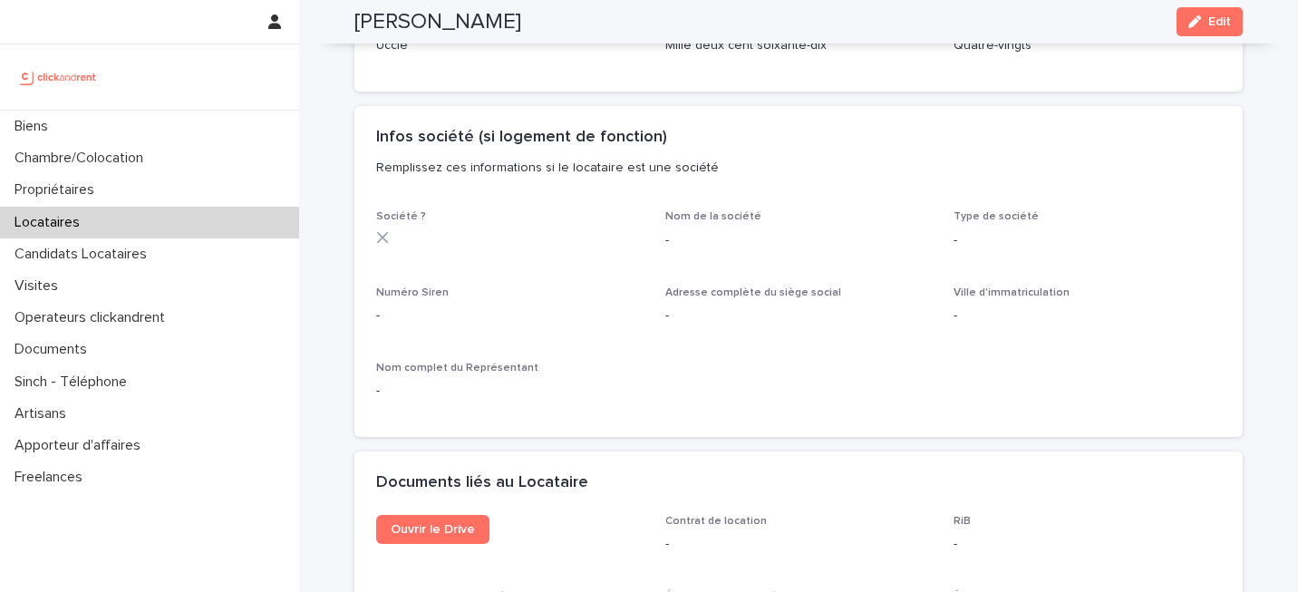
click at [129, 209] on div "Locataires" at bounding box center [149, 223] width 299 height 32
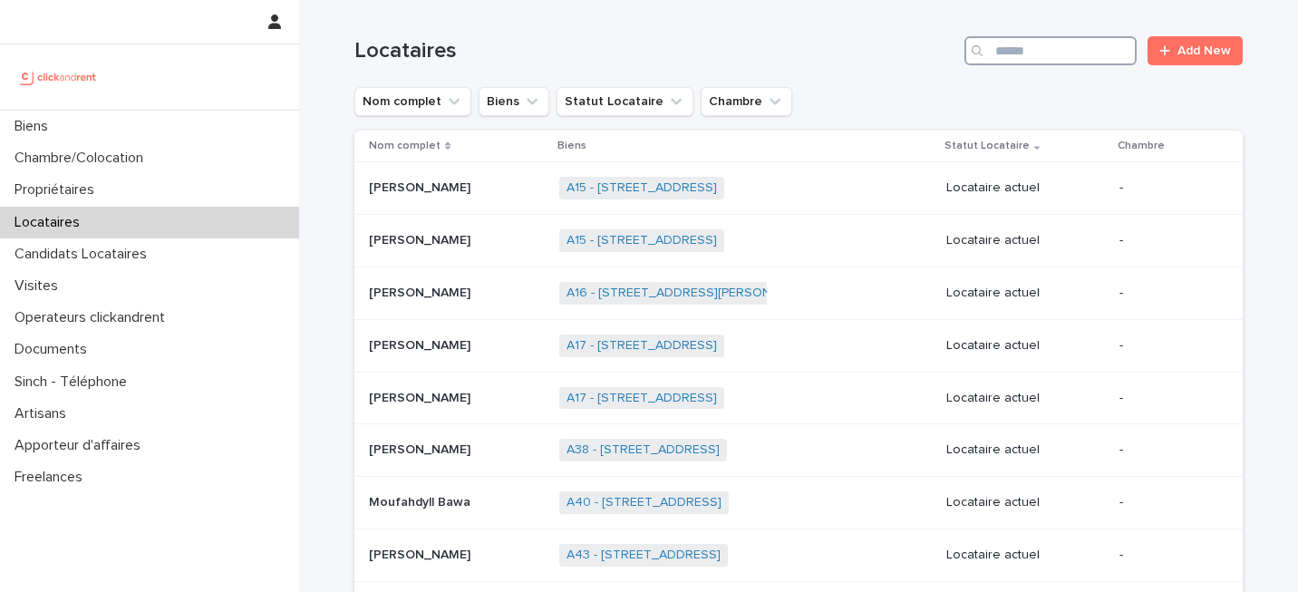
click at [1043, 43] on input "Search" at bounding box center [1051, 50] width 172 height 29
paste input "*********"
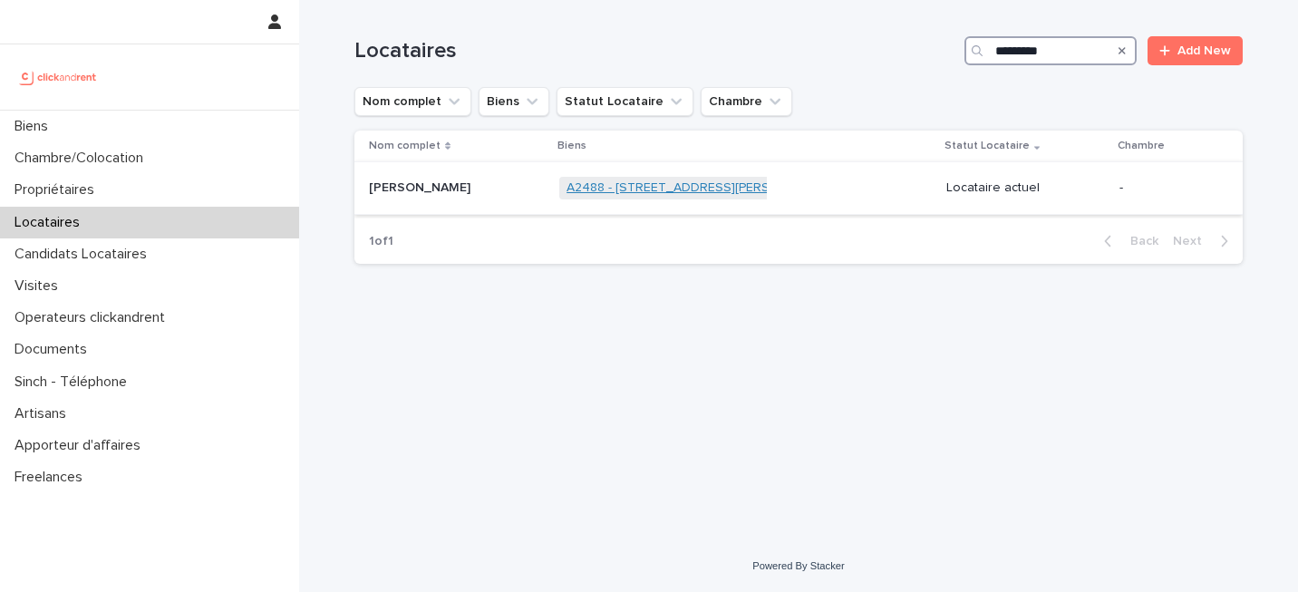
type input "*********"
click at [755, 184] on link "A2488 - [STREET_ADDRESS][PERSON_NAME]" at bounding box center [700, 187] width 267 height 15
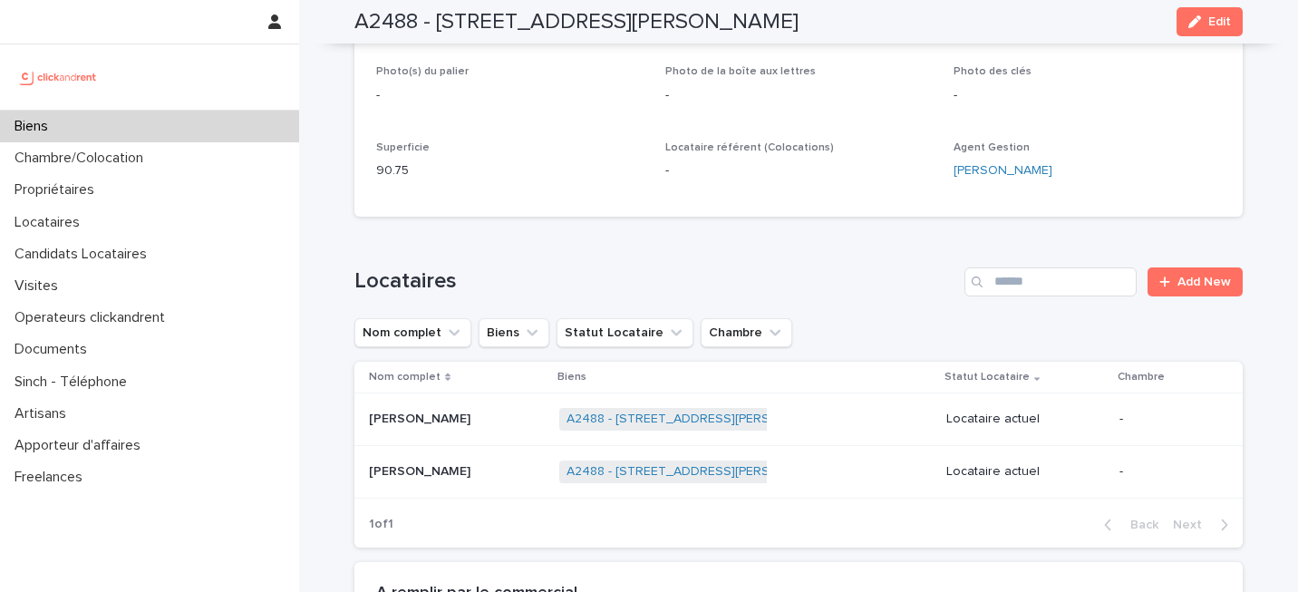
scroll to position [353, 0]
